Goal: Task Accomplishment & Management: Complete application form

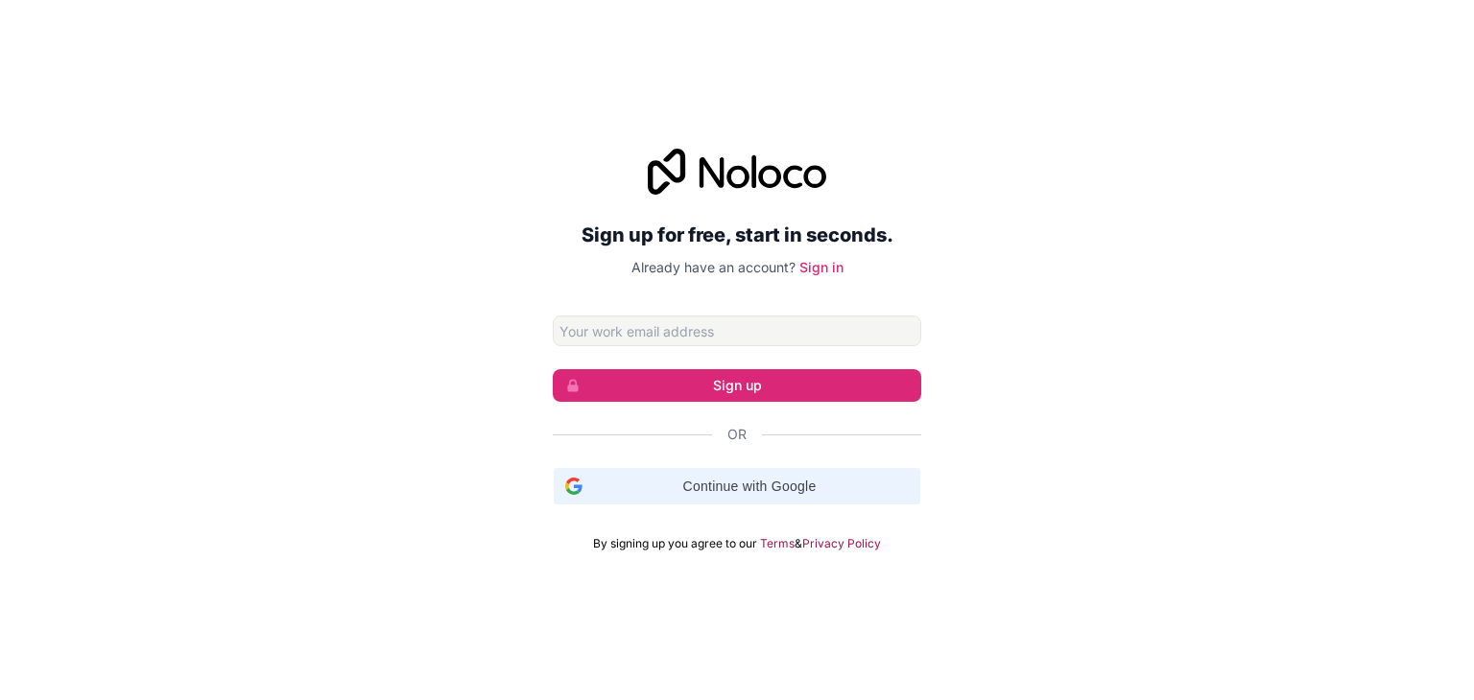
click at [739, 483] on span "Continue with Google" at bounding box center [749, 487] width 319 height 20
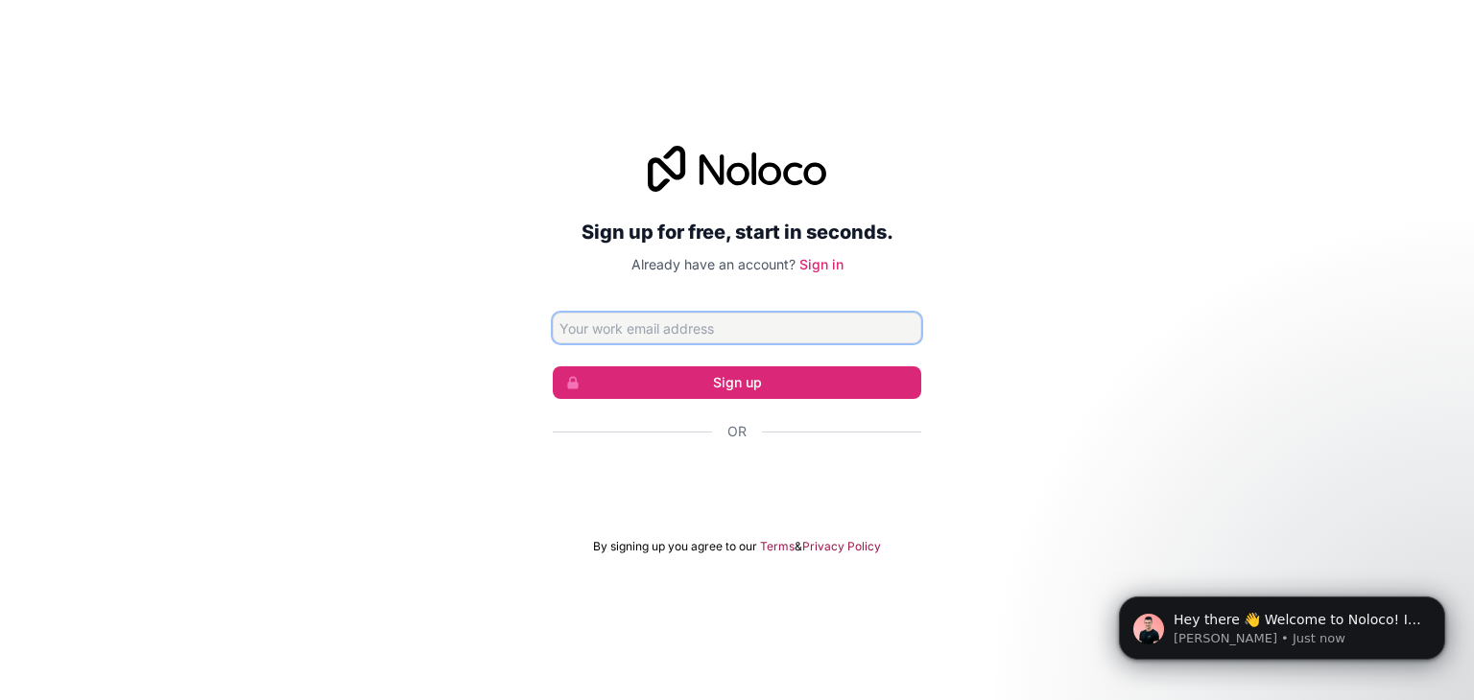
click at [841, 321] on input "Email address" at bounding box center [737, 328] width 368 height 31
type input "[EMAIL_ADDRESS][DOMAIN_NAME]"
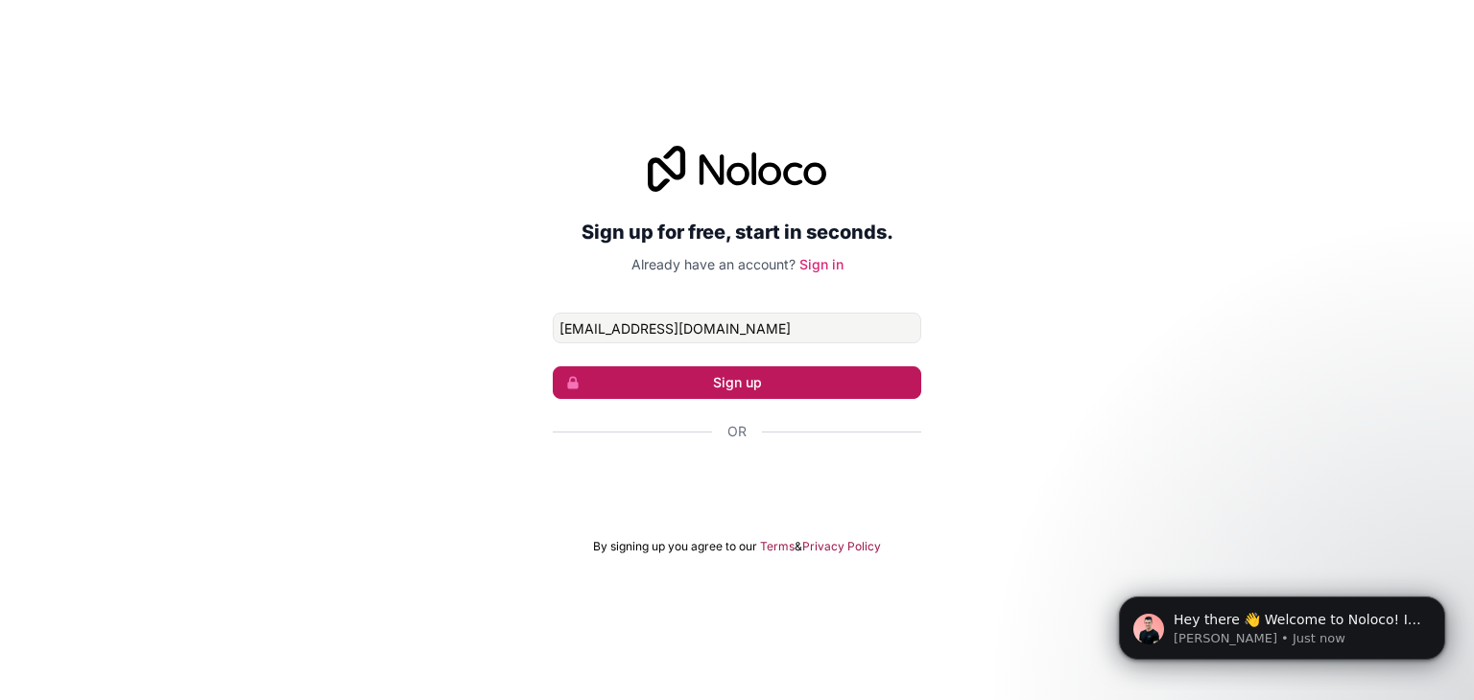
click at [812, 377] on button "Sign up" at bounding box center [737, 383] width 368 height 33
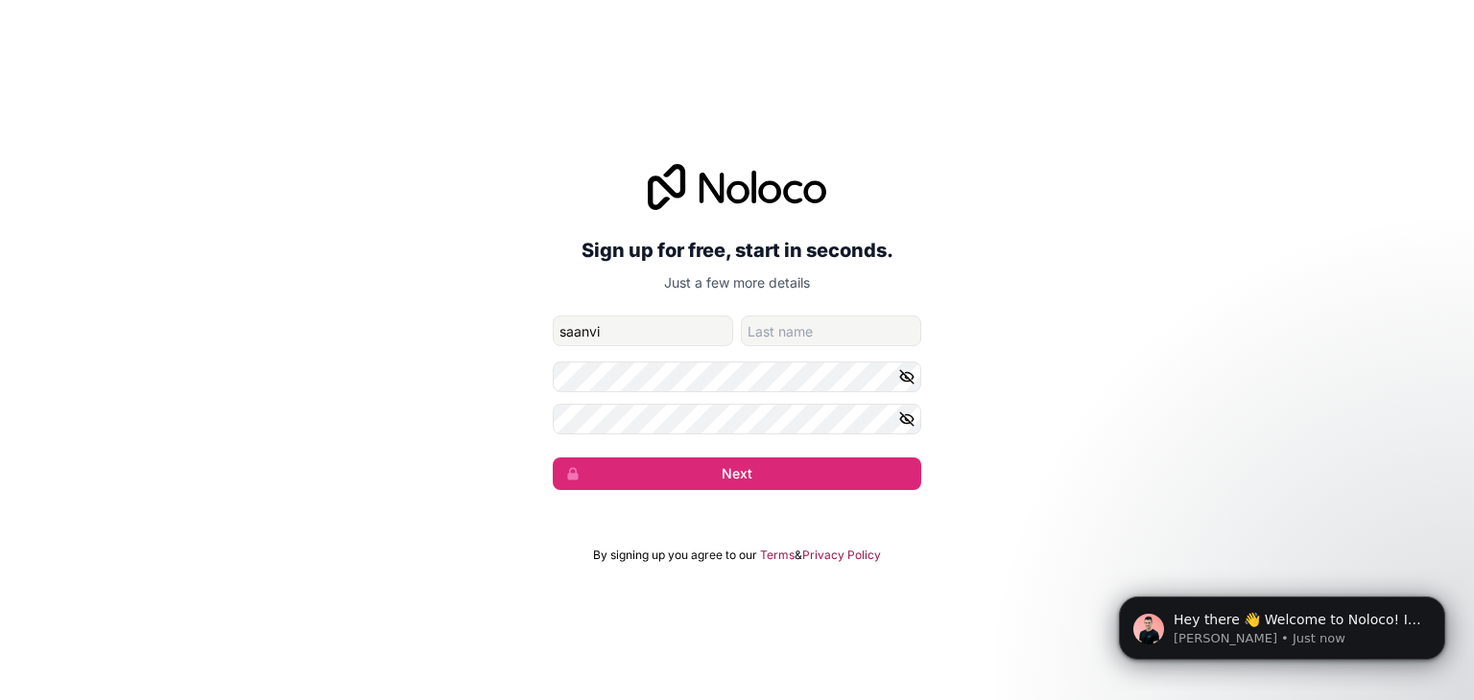
type input "saanvi"
click at [832, 339] on input "family-name" at bounding box center [831, 331] width 180 height 31
type input "b"
drag, startPoint x: 840, startPoint y: 357, endPoint x: 1281, endPoint y: 239, distance: 456.9
click at [1281, 239] on div "Sign up for free, start in seconds. Just a few more details [EMAIL_ADDRESS][DOM…" at bounding box center [737, 327] width 1474 height 380
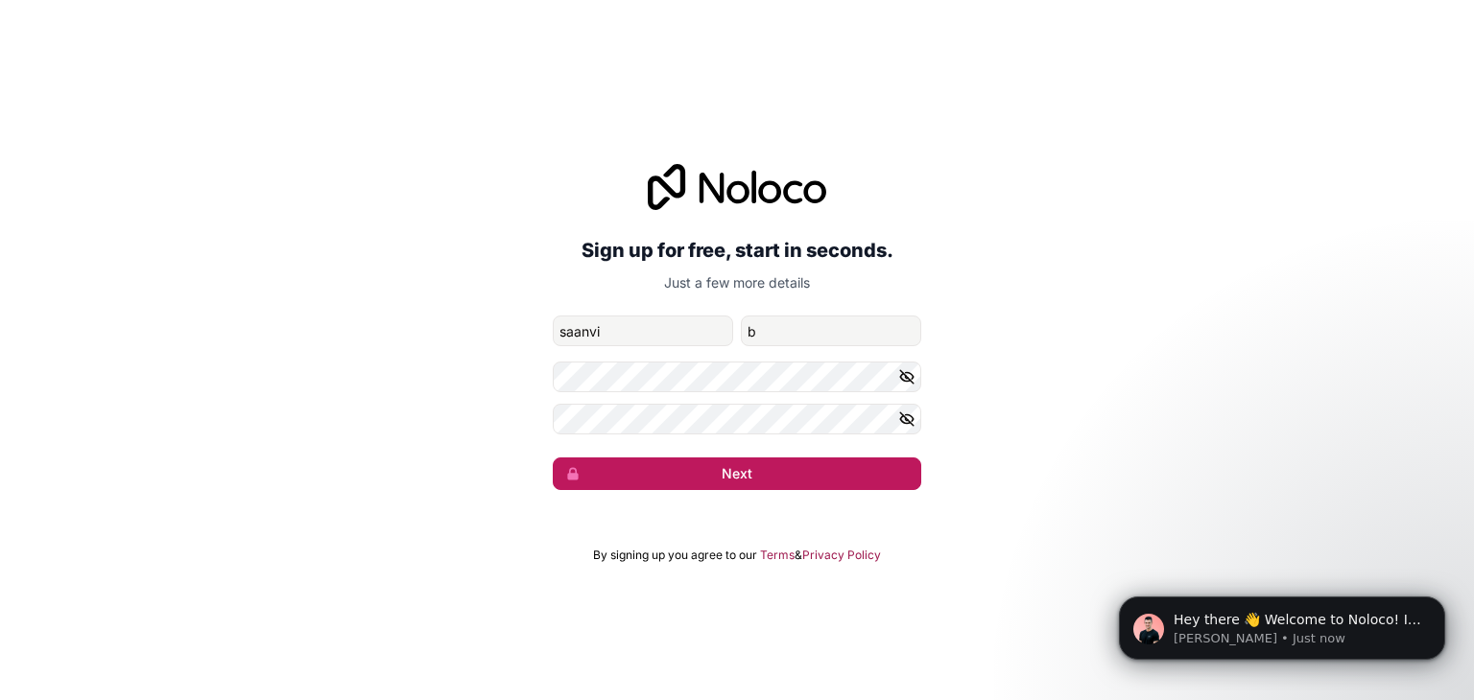
click at [867, 471] on button "Next" at bounding box center [737, 474] width 368 height 33
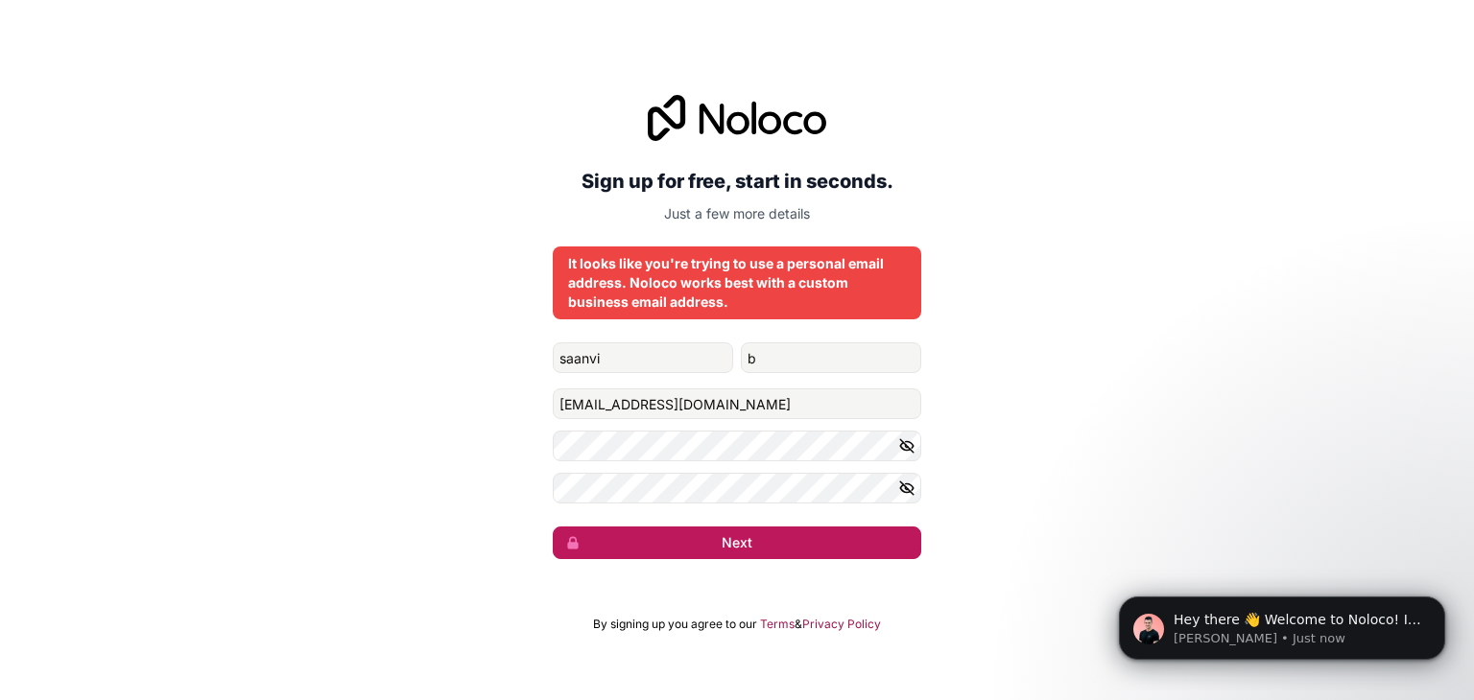
click at [838, 543] on button "Next" at bounding box center [737, 543] width 368 height 33
click at [805, 544] on button "Next" at bounding box center [737, 543] width 368 height 33
click at [741, 527] on button "Next" at bounding box center [737, 543] width 368 height 33
click at [738, 531] on button "Next" at bounding box center [737, 543] width 368 height 33
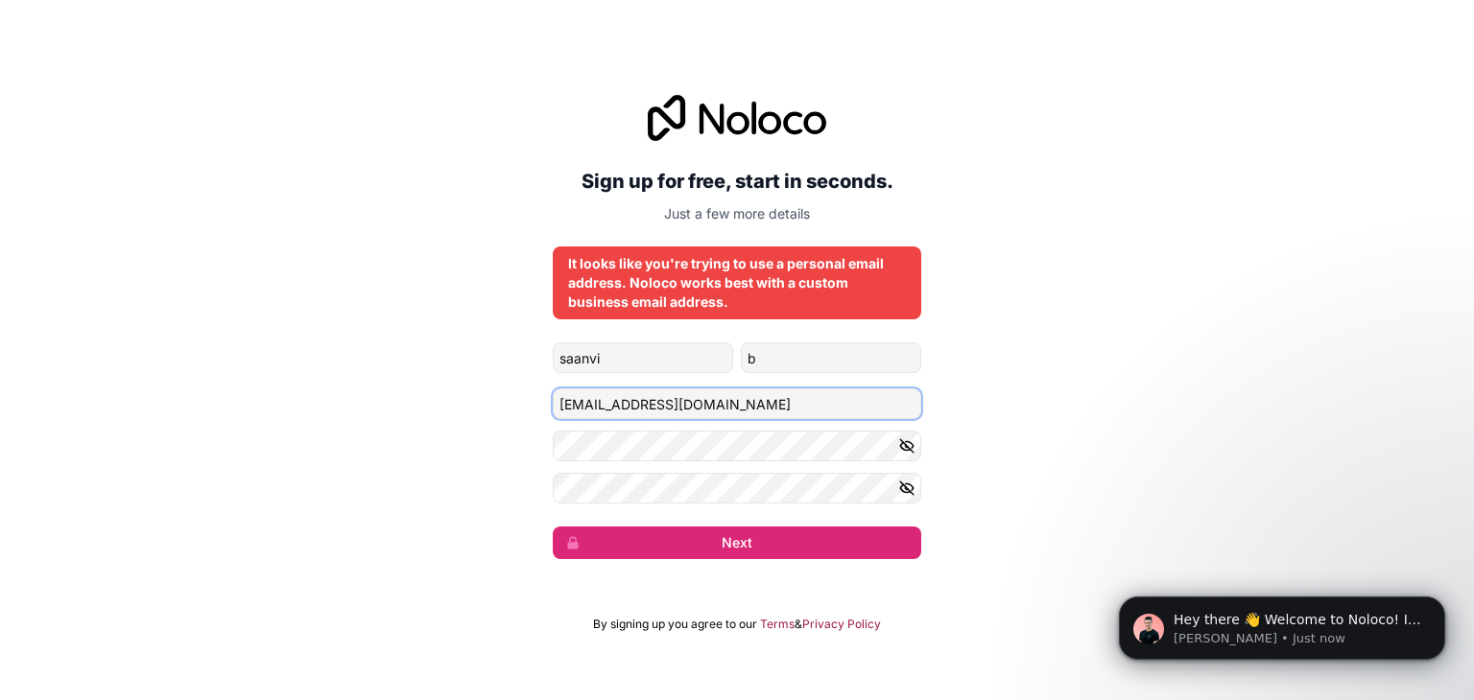
click at [784, 406] on input "[EMAIL_ADDRESS][DOMAIN_NAME]" at bounding box center [737, 404] width 368 height 31
type input "s"
drag, startPoint x: 1196, startPoint y: 374, endPoint x: 1169, endPoint y: 323, distance: 57.5
click at [1169, 323] on div "Sign up for free, start in seconds. Just a few more details It looks like you'r…" at bounding box center [737, 327] width 1474 height 518
click at [1362, 279] on div "Sign up for free, start in seconds. Just a few more details It looks like you'r…" at bounding box center [737, 327] width 1474 height 518
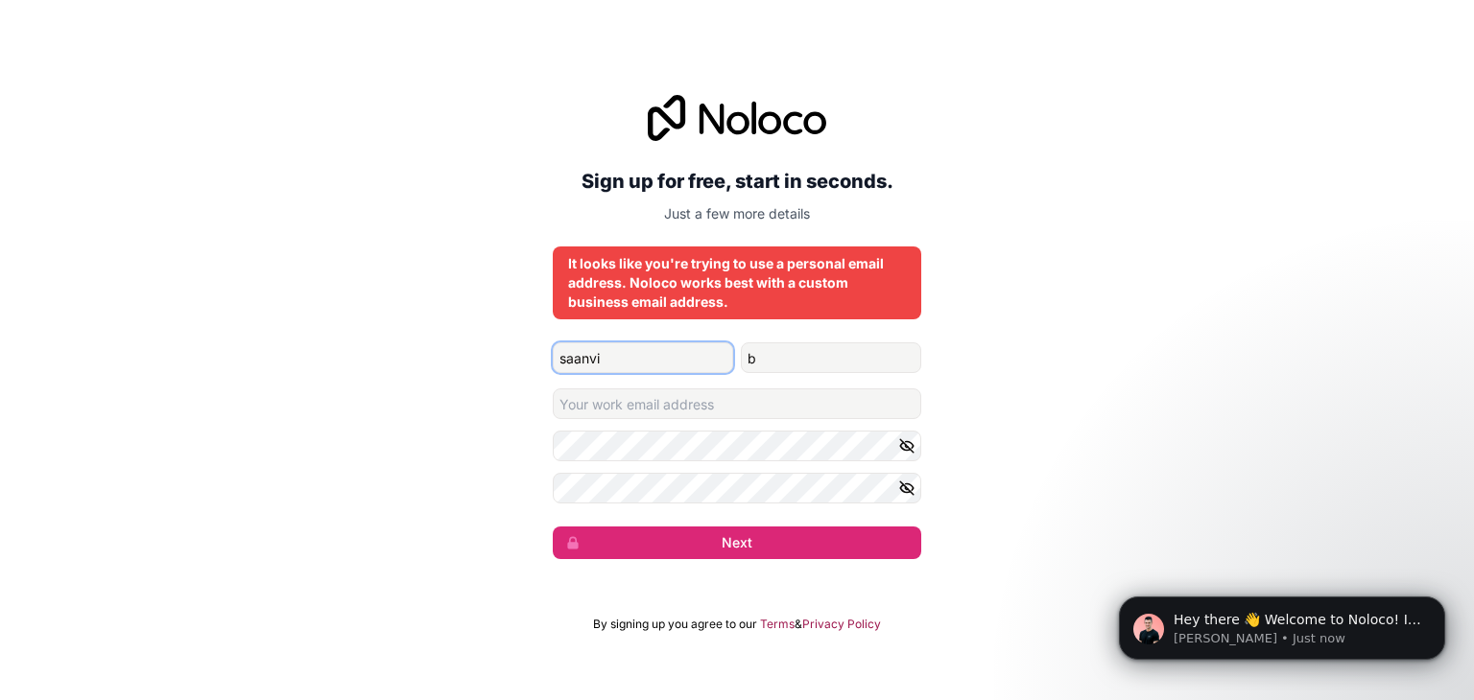
click at [622, 364] on input "saanvi" at bounding box center [643, 358] width 180 height 31
type input "s"
click at [780, 351] on input "b" at bounding box center [831, 358] width 180 height 31
click at [665, 362] on input "given-name" at bounding box center [643, 358] width 180 height 31
type input "[PERSON_NAME]"
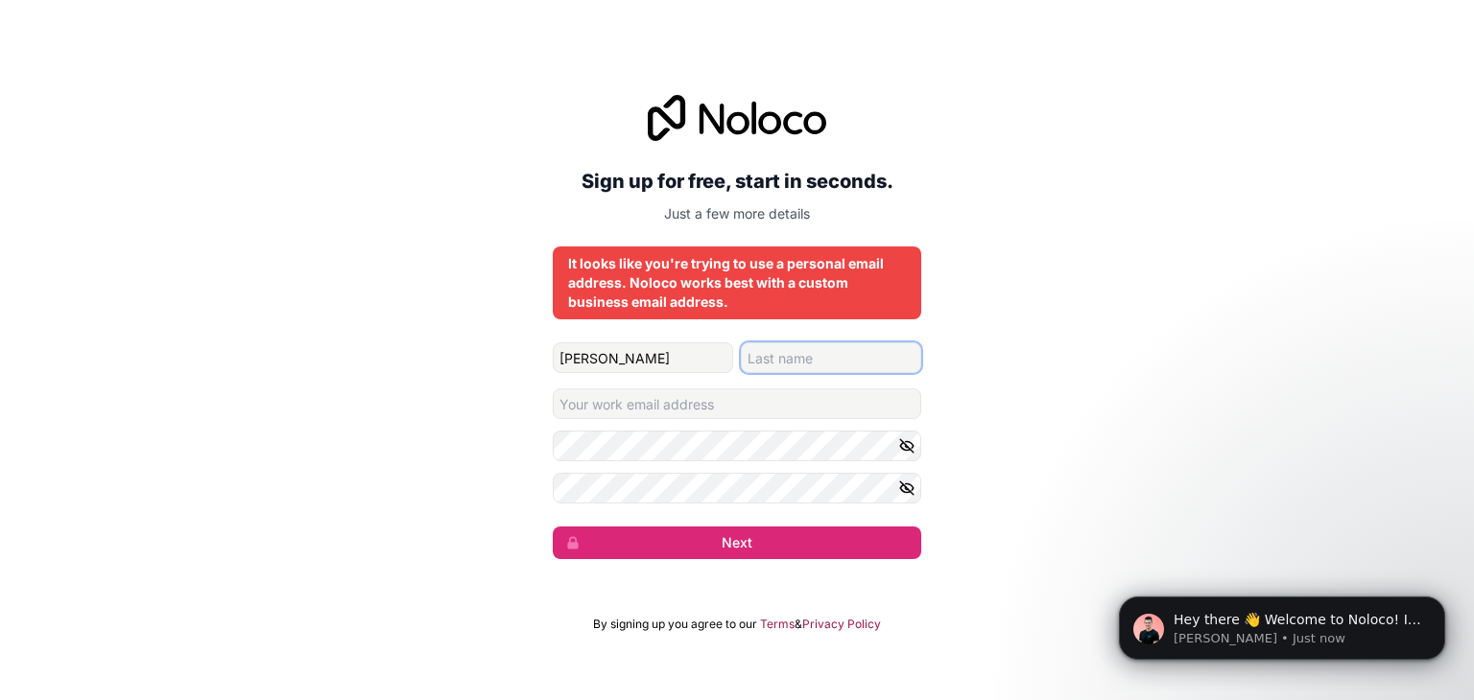
click at [787, 359] on input "family-name" at bounding box center [831, 358] width 180 height 31
type input "V"
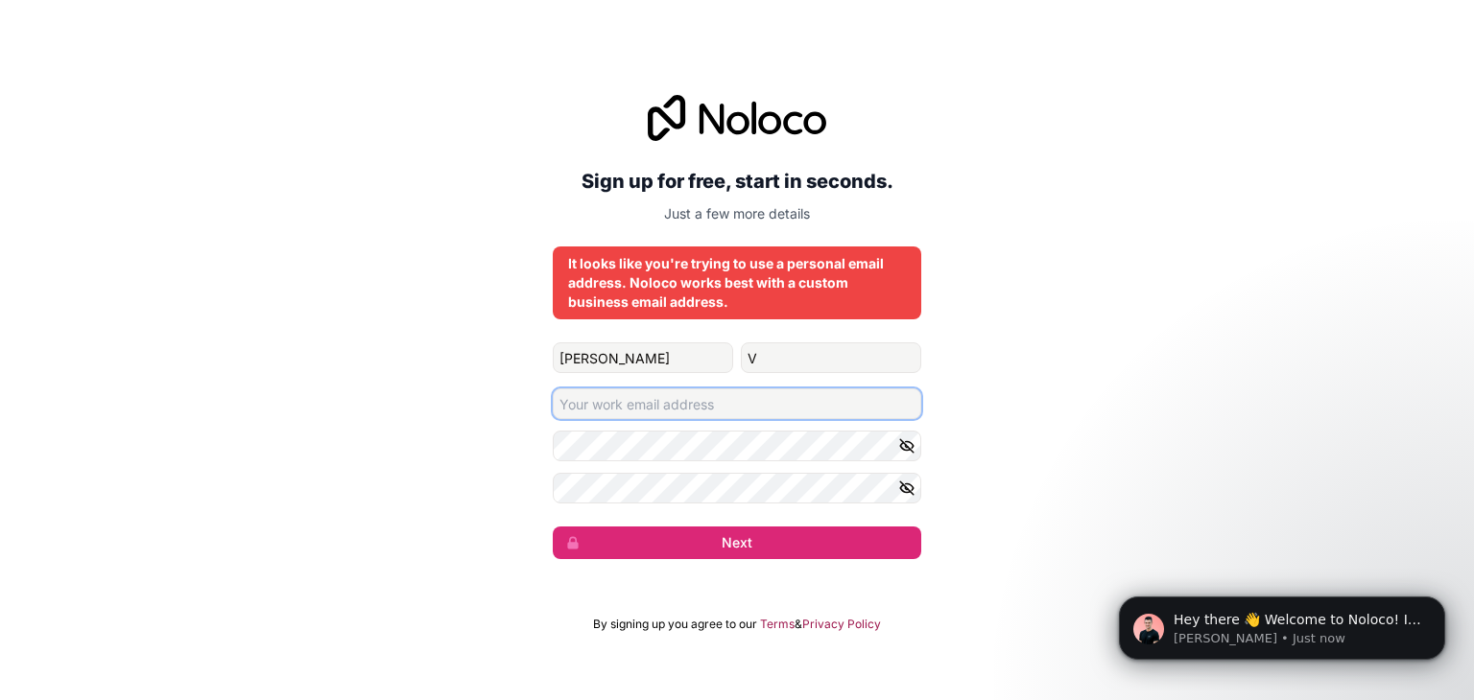
click at [737, 398] on input "Email address" at bounding box center [737, 404] width 368 height 31
type input "b"
